Goal: Transaction & Acquisition: Purchase product/service

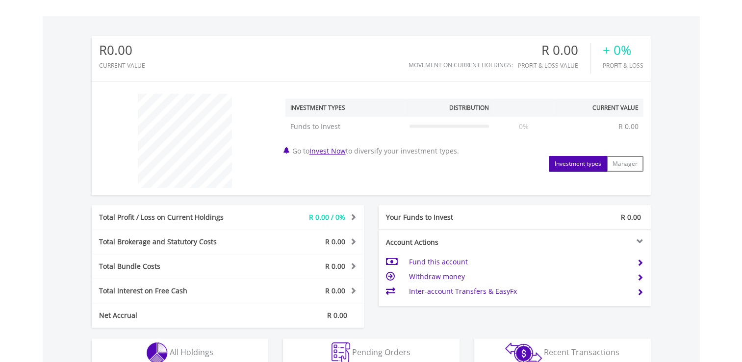
scroll to position [317, 0]
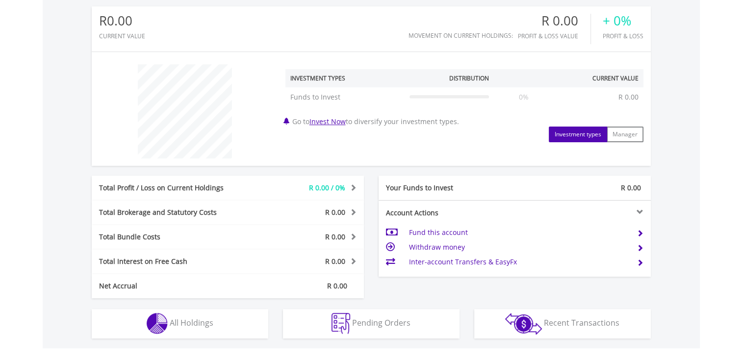
click at [433, 229] on td "Fund this account" at bounding box center [519, 232] width 220 height 15
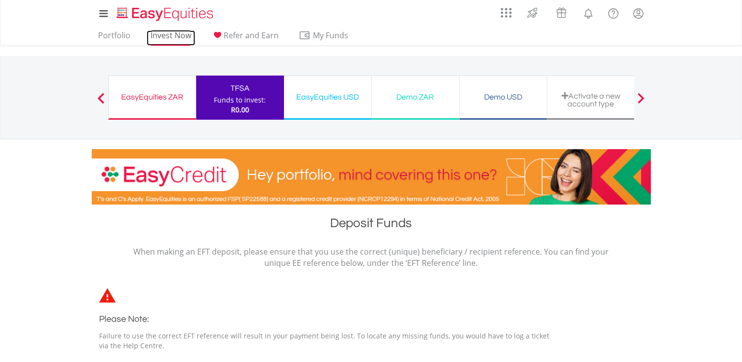
click at [169, 36] on link "Invest Now" at bounding box center [171, 37] width 49 height 15
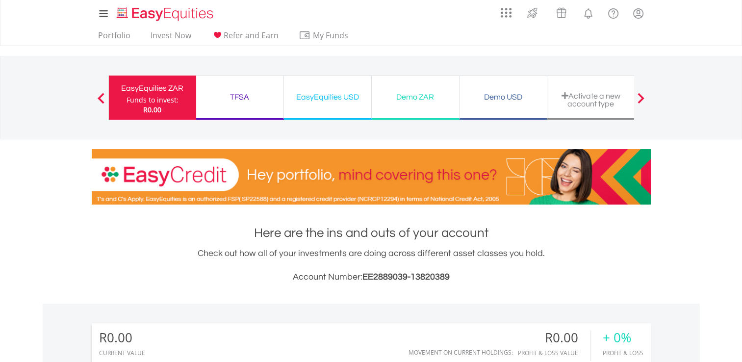
click at [339, 101] on div "EasyEquities USD" at bounding box center [328, 97] width 76 height 14
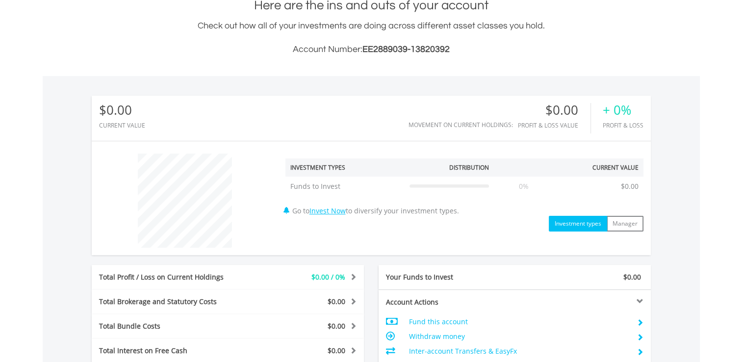
scroll to position [230, 0]
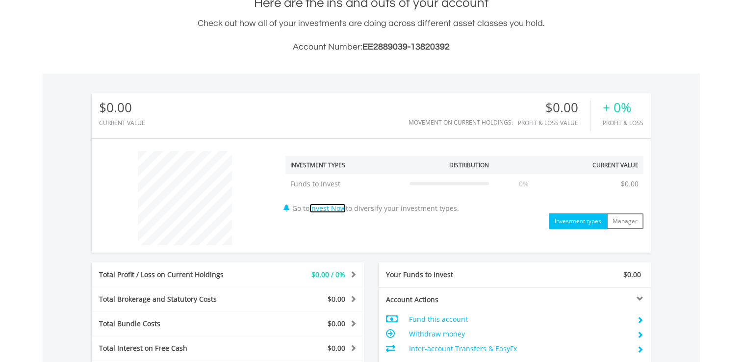
click at [339, 207] on link "Invest Now" at bounding box center [328, 208] width 36 height 9
